Goal: Information Seeking & Learning: Learn about a topic

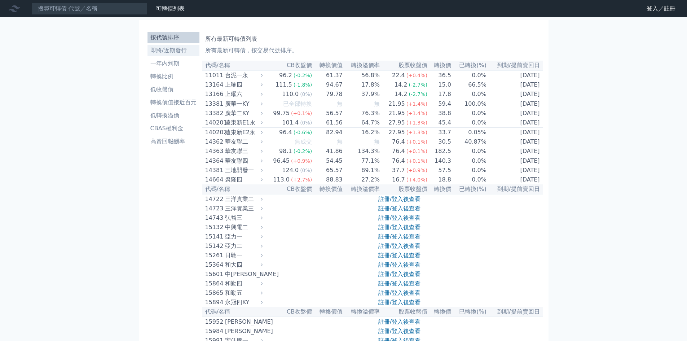
click at [176, 52] on li "即將/近期發行" at bounding box center [173, 50] width 52 height 9
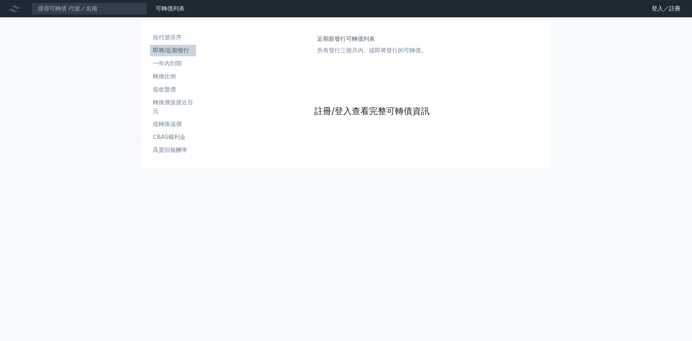
click at [347, 111] on link "註冊/登入查看完整可轉債資訊" at bounding box center [371, 111] width 115 height 12
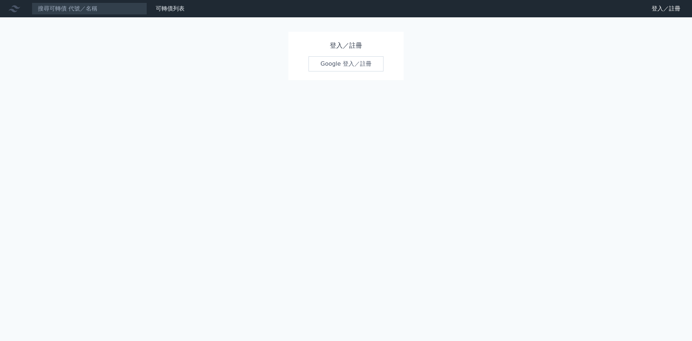
click at [344, 70] on link "Google 登入／註冊" at bounding box center [346, 63] width 75 height 15
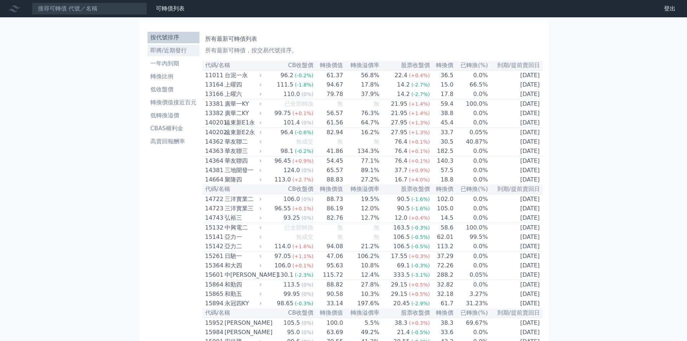
click at [188, 54] on li "即將/近期發行" at bounding box center [173, 50] width 52 height 9
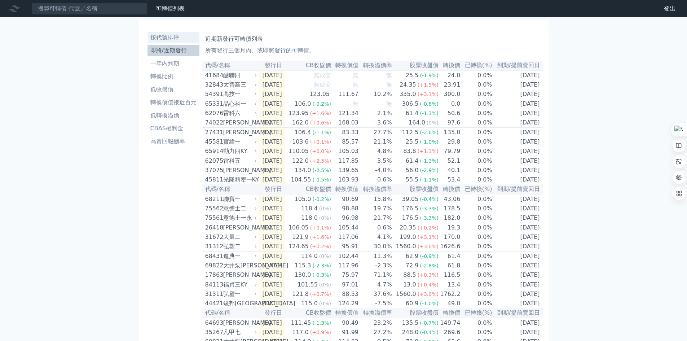
click at [177, 38] on li "按代號排序" at bounding box center [173, 37] width 52 height 9
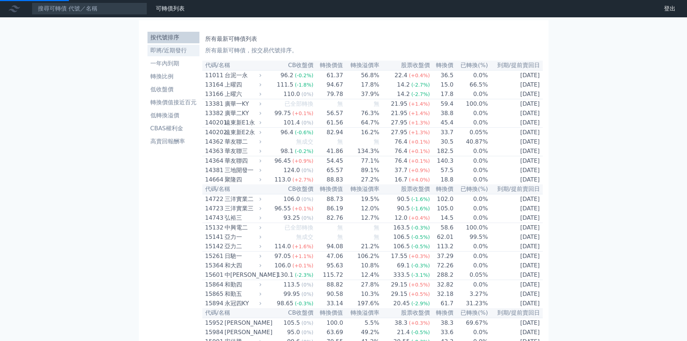
click at [182, 49] on li "即將/近期發行" at bounding box center [173, 50] width 52 height 9
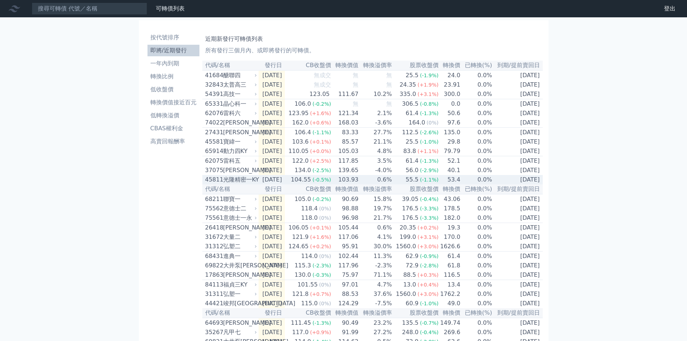
scroll to position [202, 0]
